Goal: Transaction & Acquisition: Purchase product/service

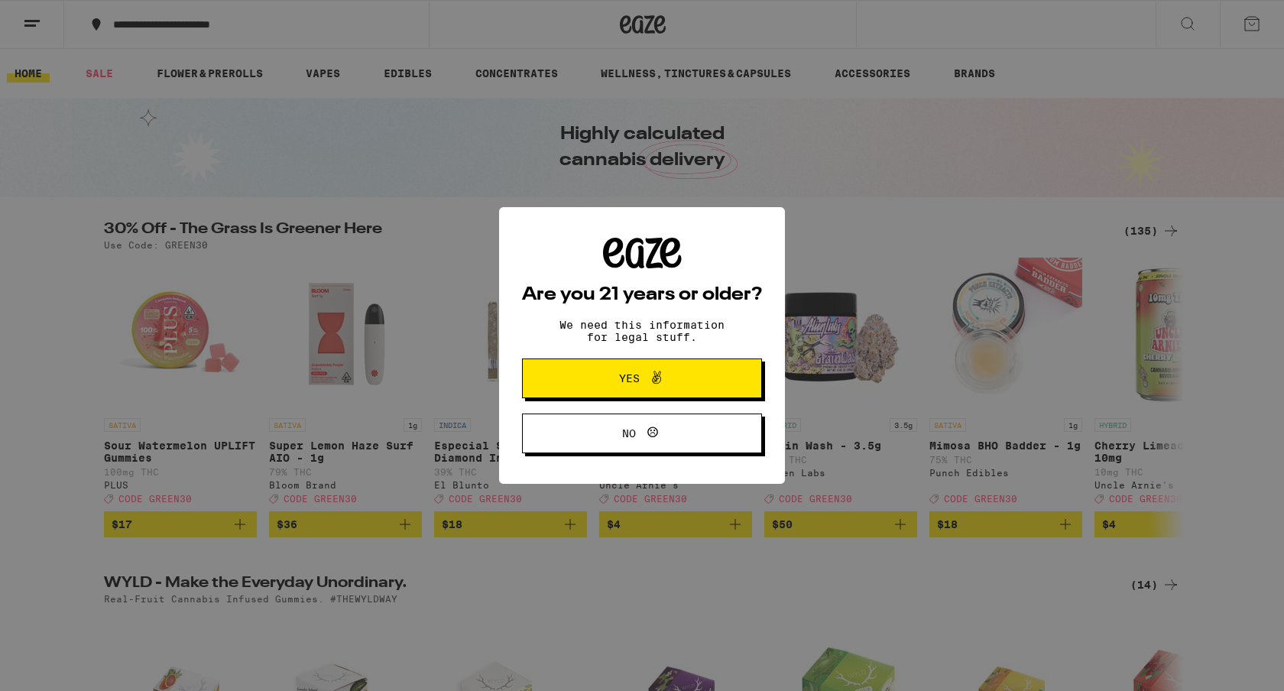
click at [725, 381] on button "Yes" at bounding box center [642, 379] width 240 height 40
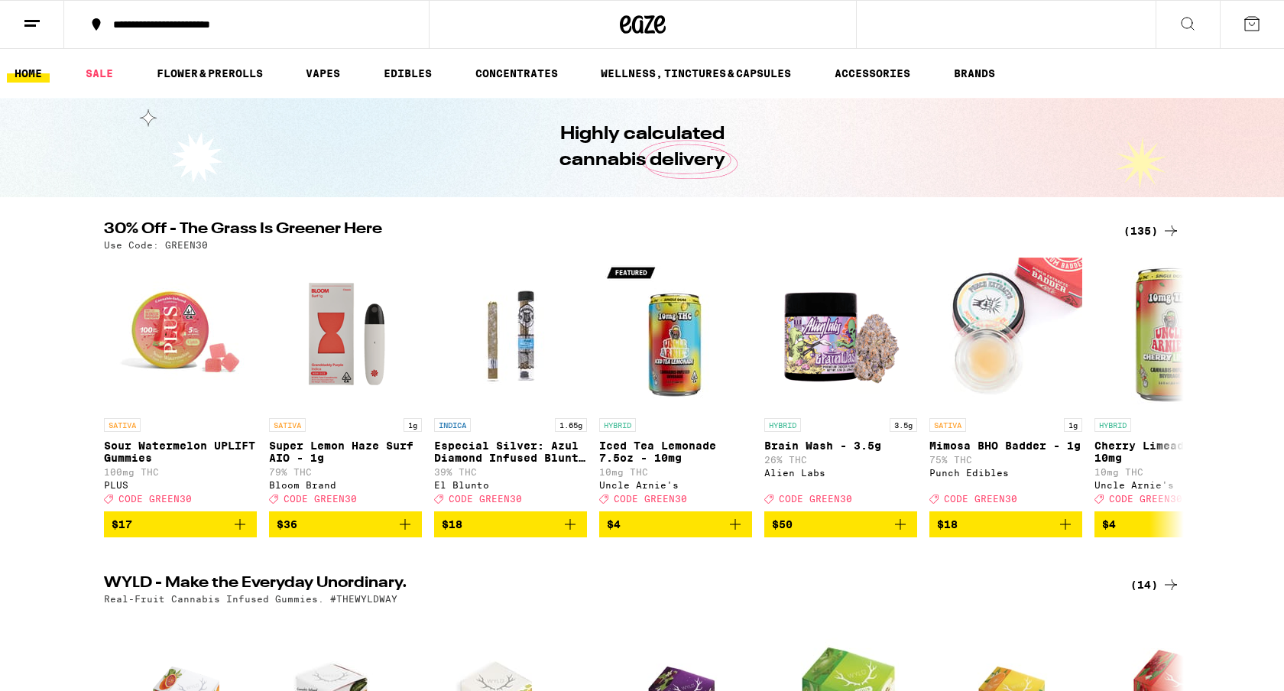
click at [102, 62] on ul "HOME SALE FLOWER & PREROLLS VAPES EDIBLES CONCENTRATES WELLNESS, TINCTURES & CA…" at bounding box center [642, 73] width 1284 height 49
click at [99, 78] on link "SALE" at bounding box center [99, 73] width 43 height 18
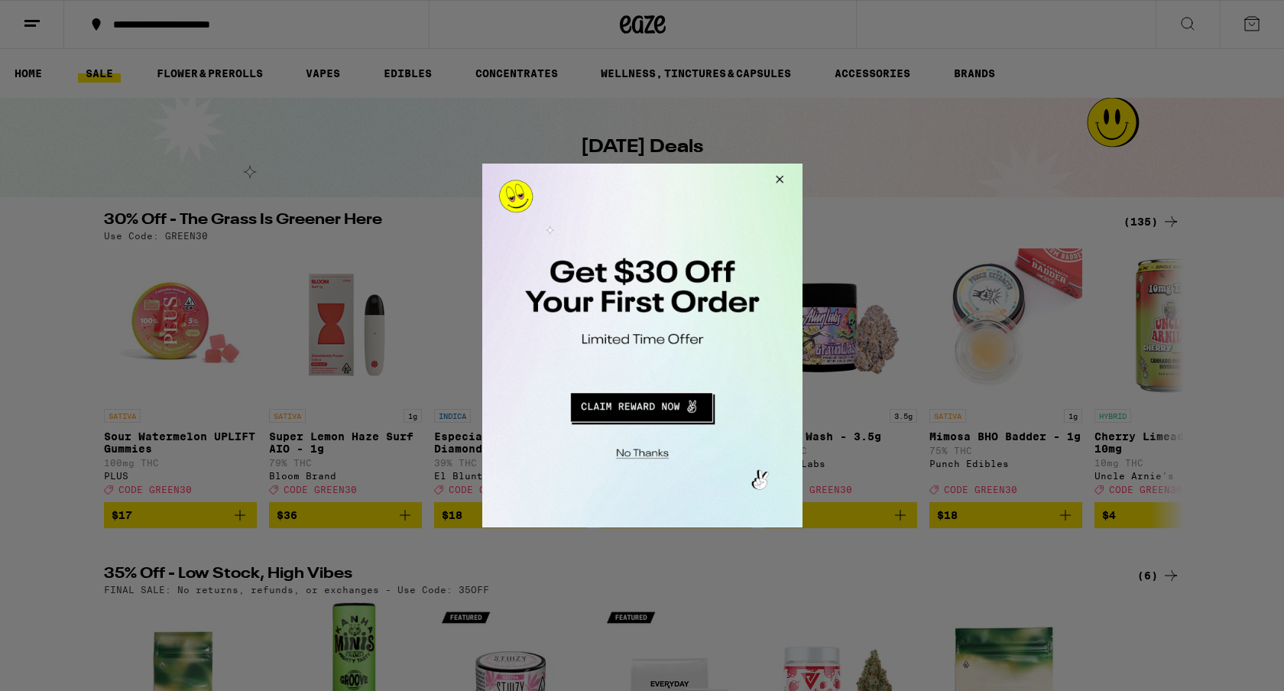
click at [681, 413] on button "Redirect to URL" at bounding box center [641, 405] width 266 height 37
